Goal: Task Accomplishment & Management: Manage account settings

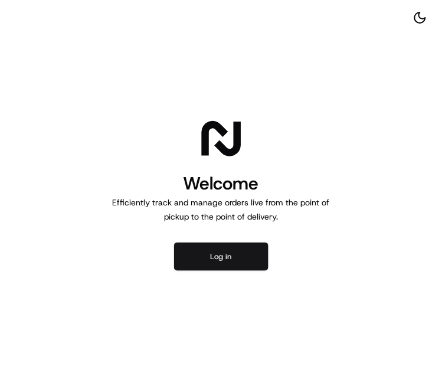
click at [198, 262] on button "Log in" at bounding box center [221, 257] width 94 height 28
